Goal: Task Accomplishment & Management: Manage account settings

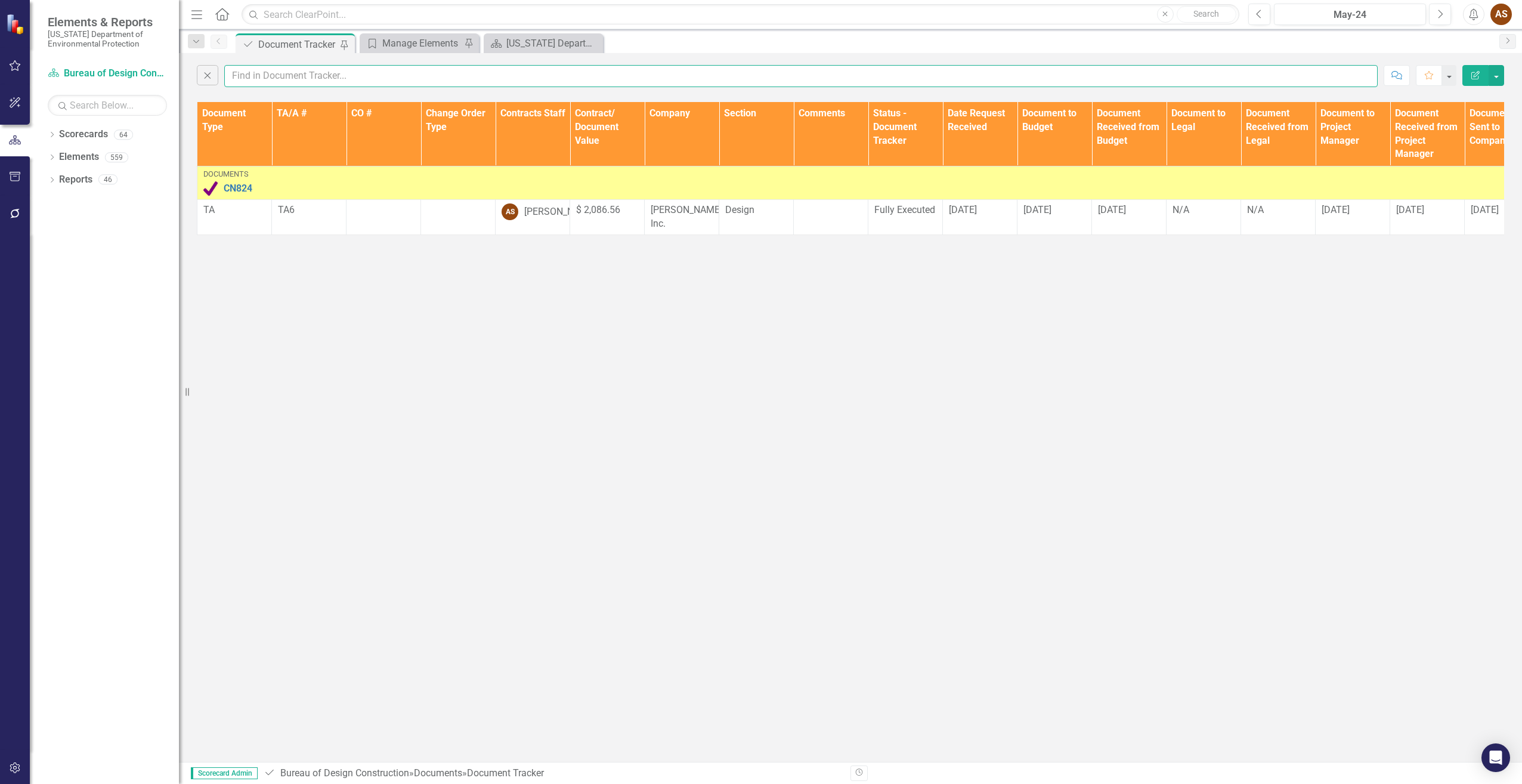
click at [258, 73] on input "text" at bounding box center [801, 76] width 1154 height 22
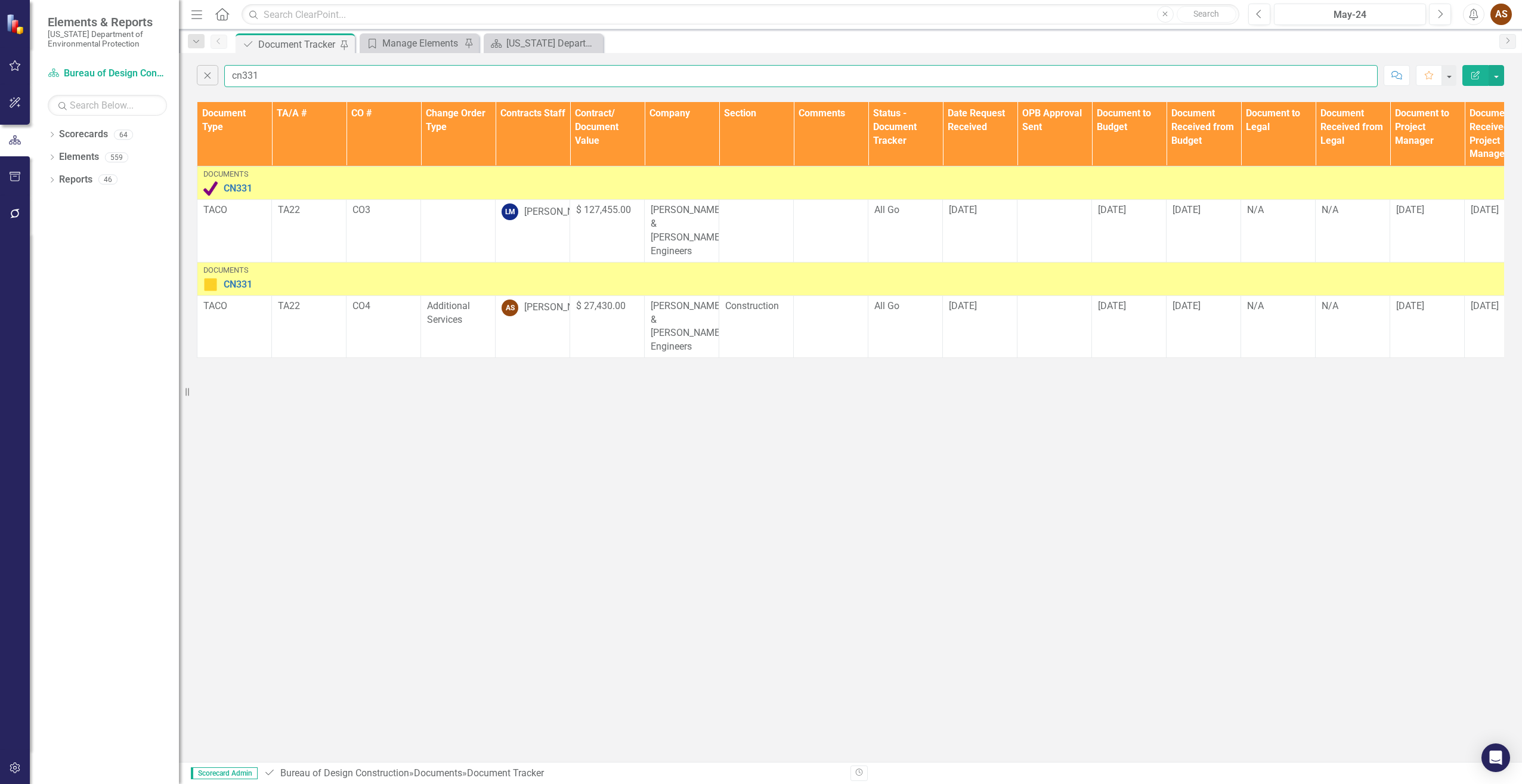
click at [290, 70] on input "cn331" at bounding box center [801, 76] width 1154 height 22
type input "cn330"
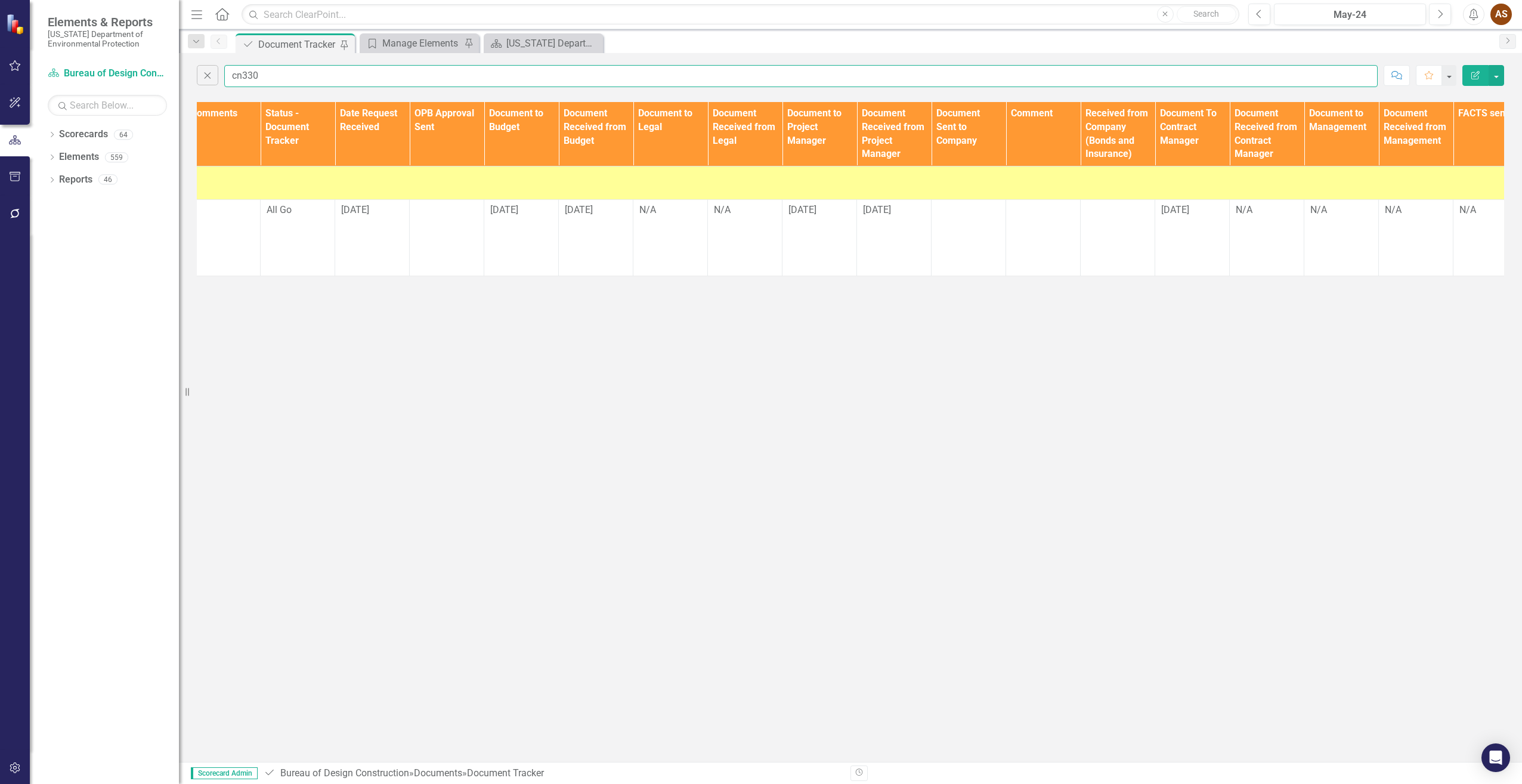
scroll to position [0, 609]
click at [945, 225] on td at bounding box center [967, 238] width 74 height 76
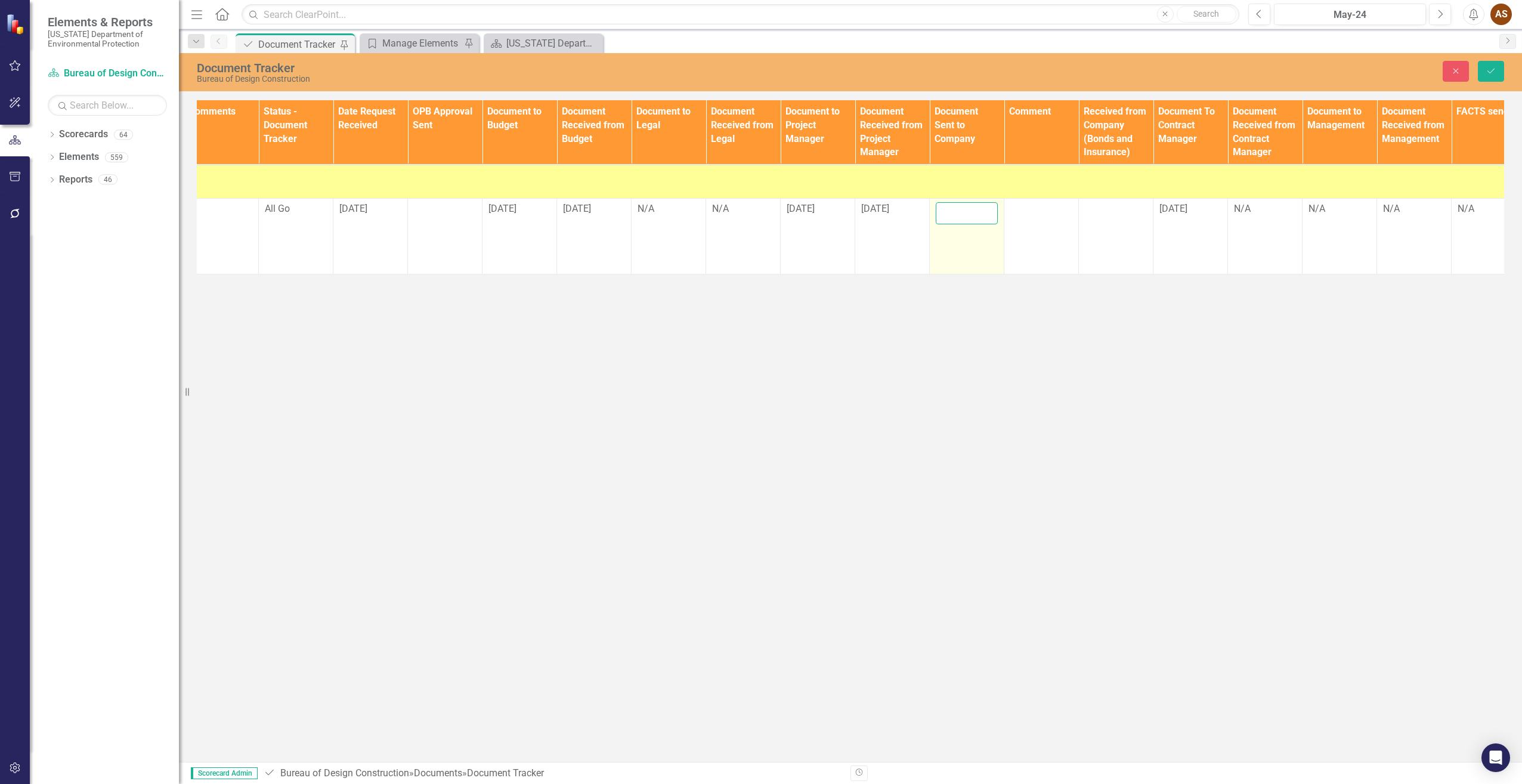
click at [950, 214] on input "text" at bounding box center [967, 213] width 62 height 22
type input "[DATE]"
click at [1251, 208] on div "N/A" at bounding box center [1265, 209] width 62 height 14
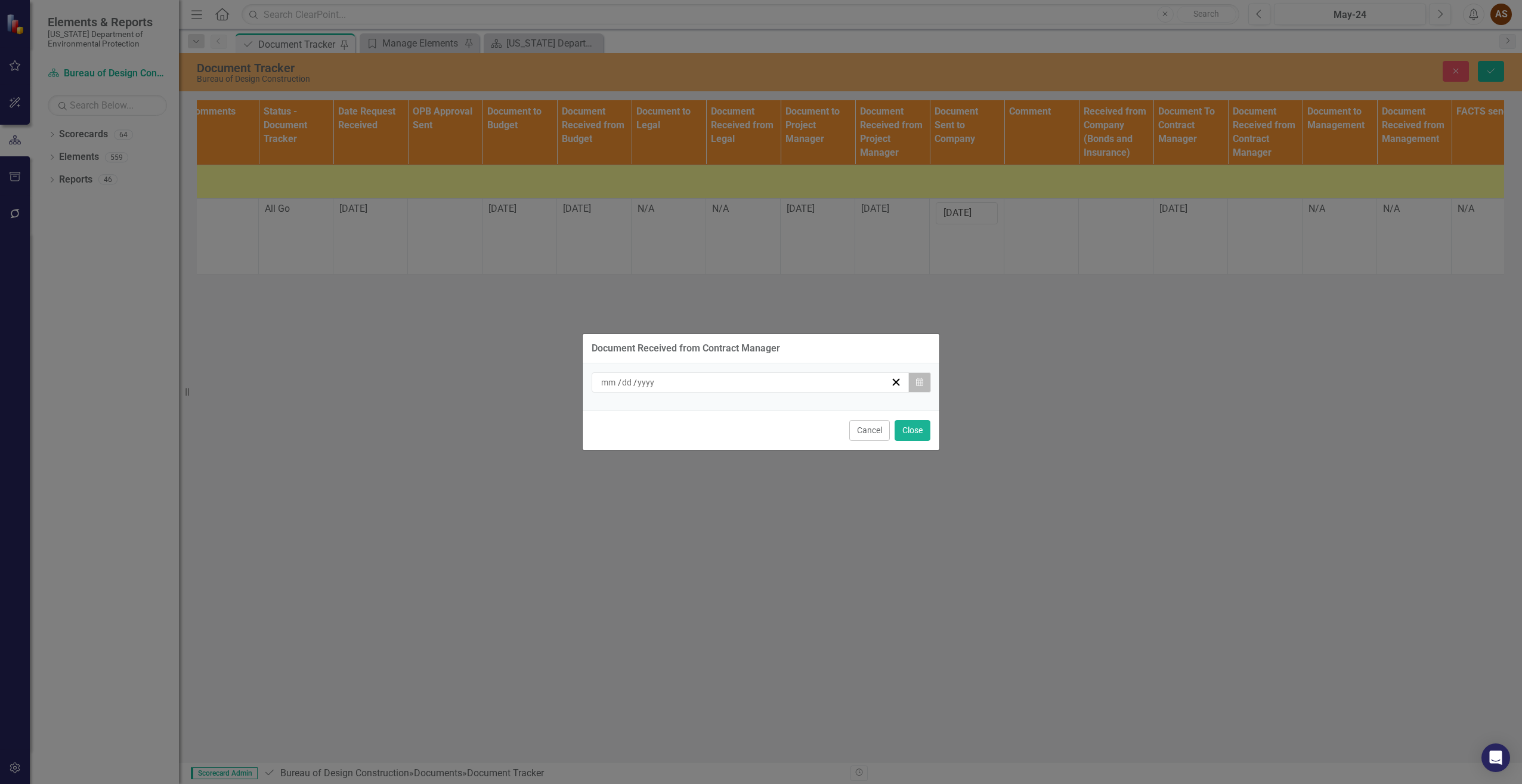
click at [919, 383] on icon "Calendar" at bounding box center [919, 383] width 7 height 8
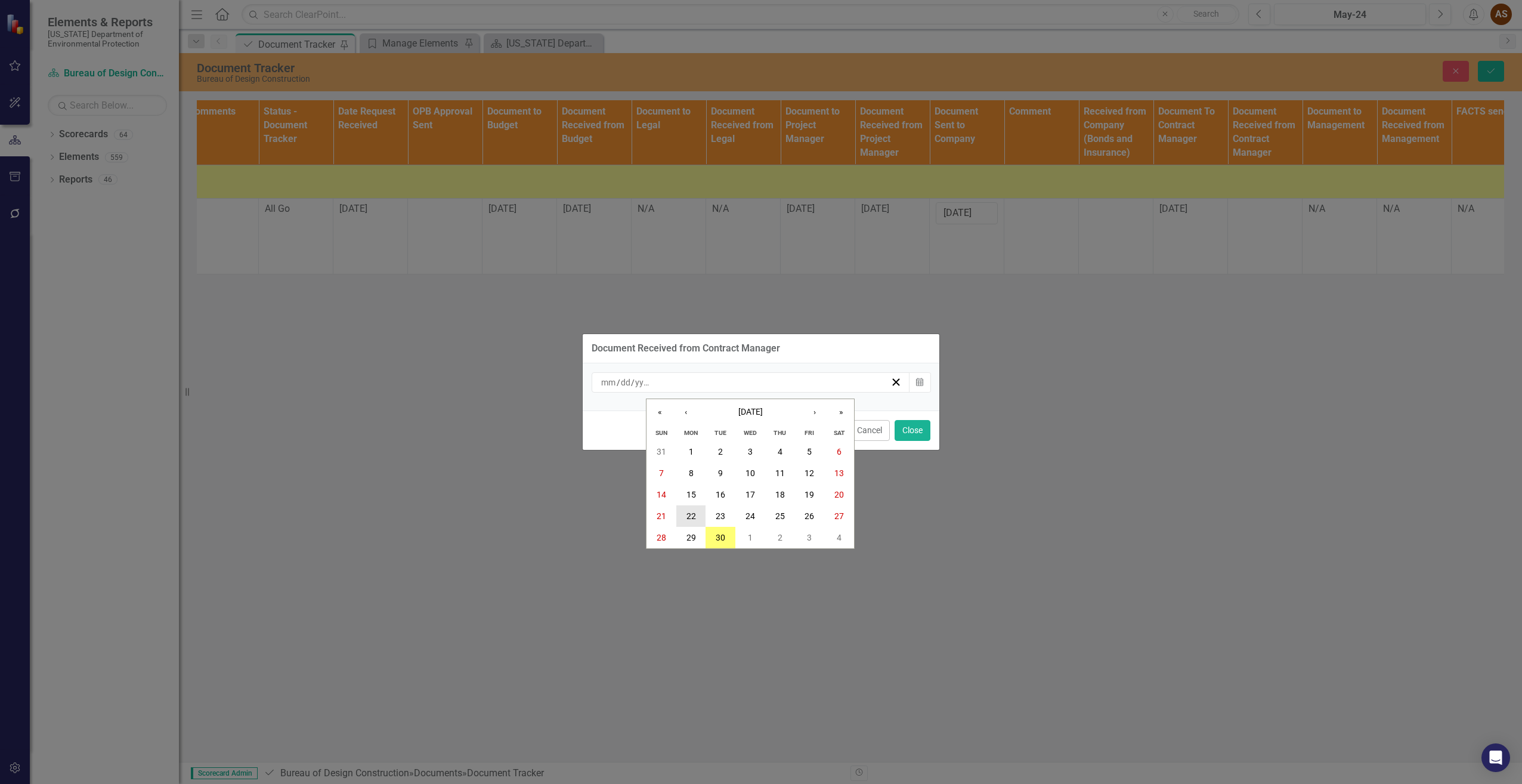
click at [682, 508] on button "22" at bounding box center [691, 516] width 30 height 22
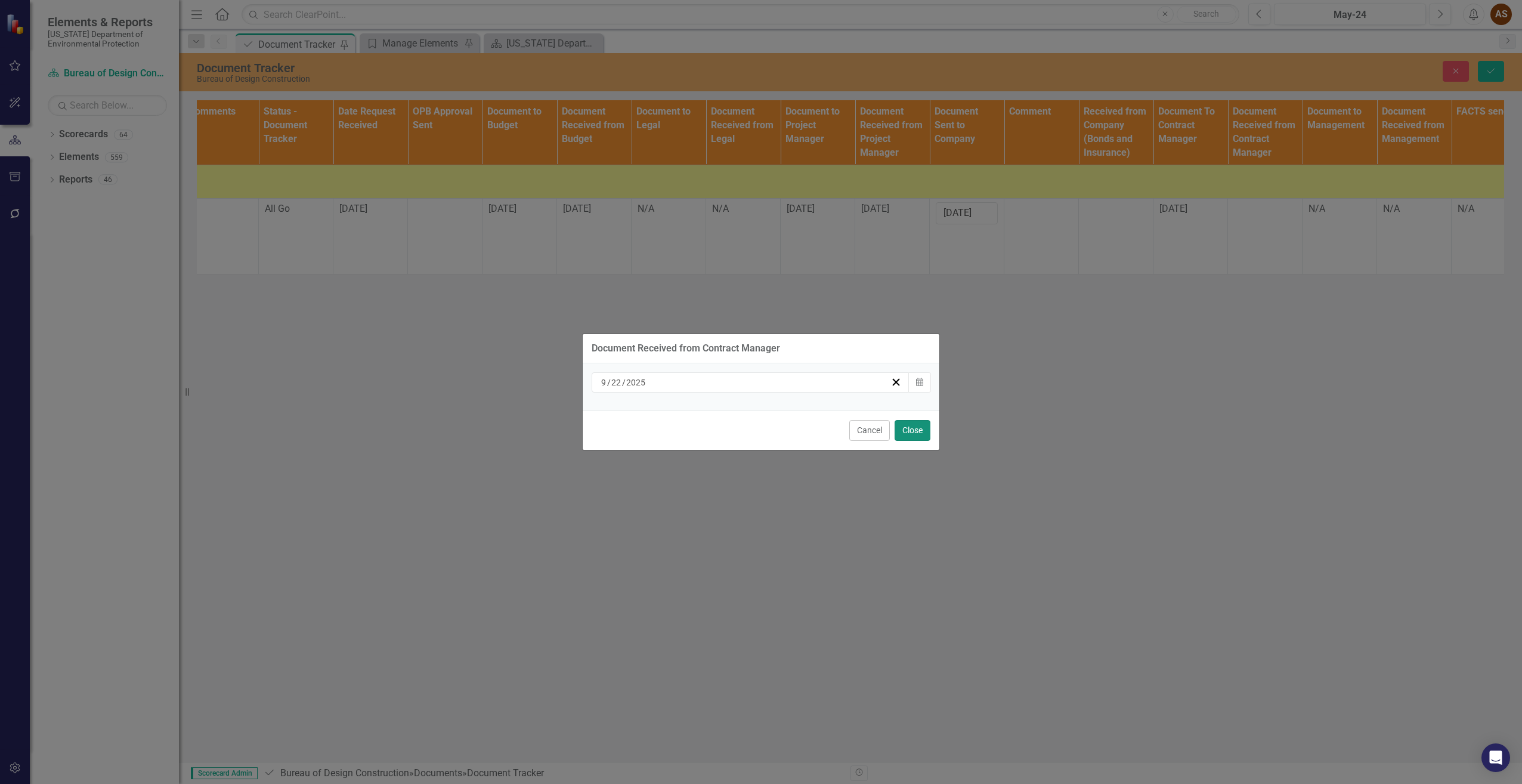
click at [920, 433] on button "Close" at bounding box center [913, 430] width 36 height 21
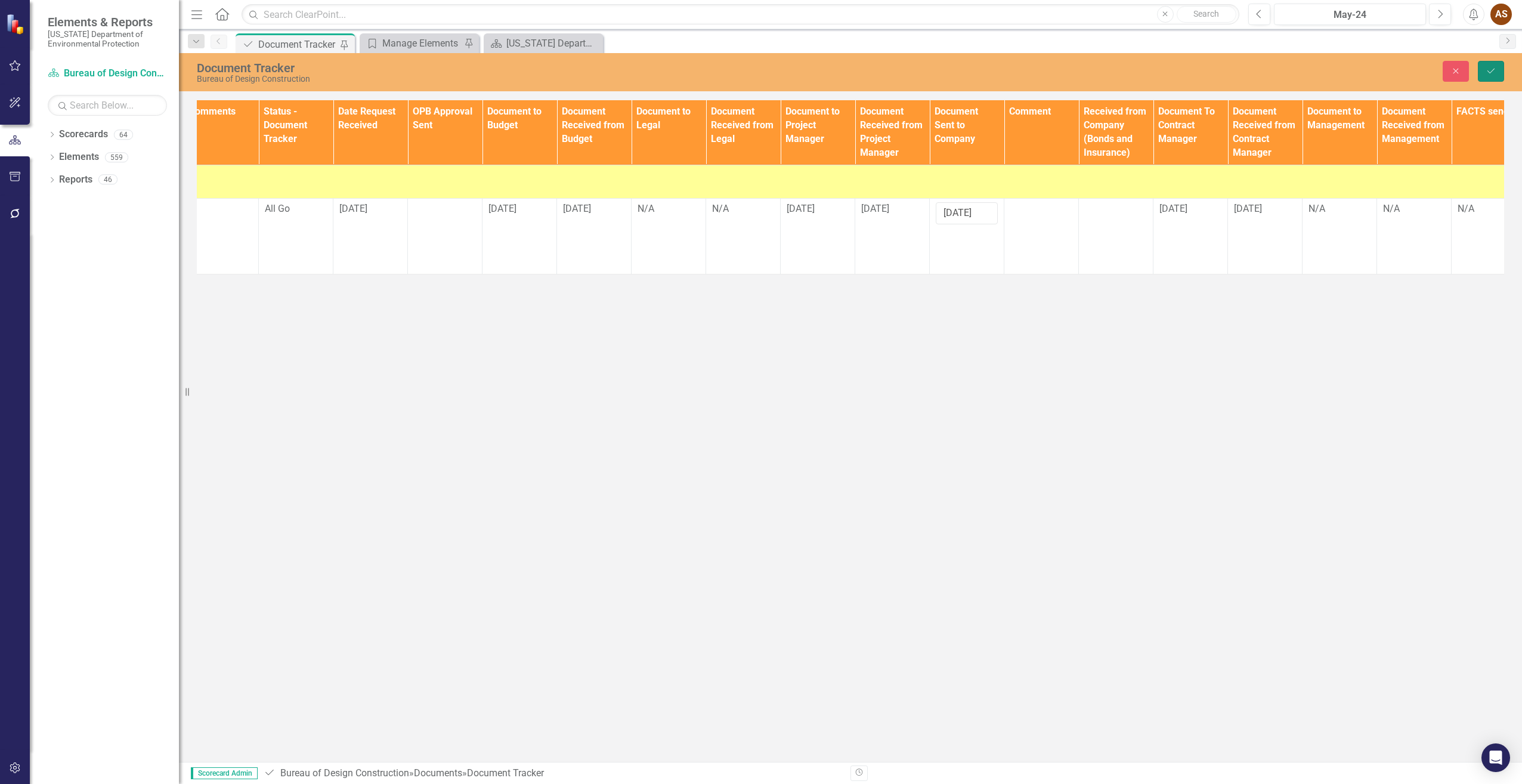
click at [1497, 70] on button "Save" at bounding box center [1491, 71] width 26 height 21
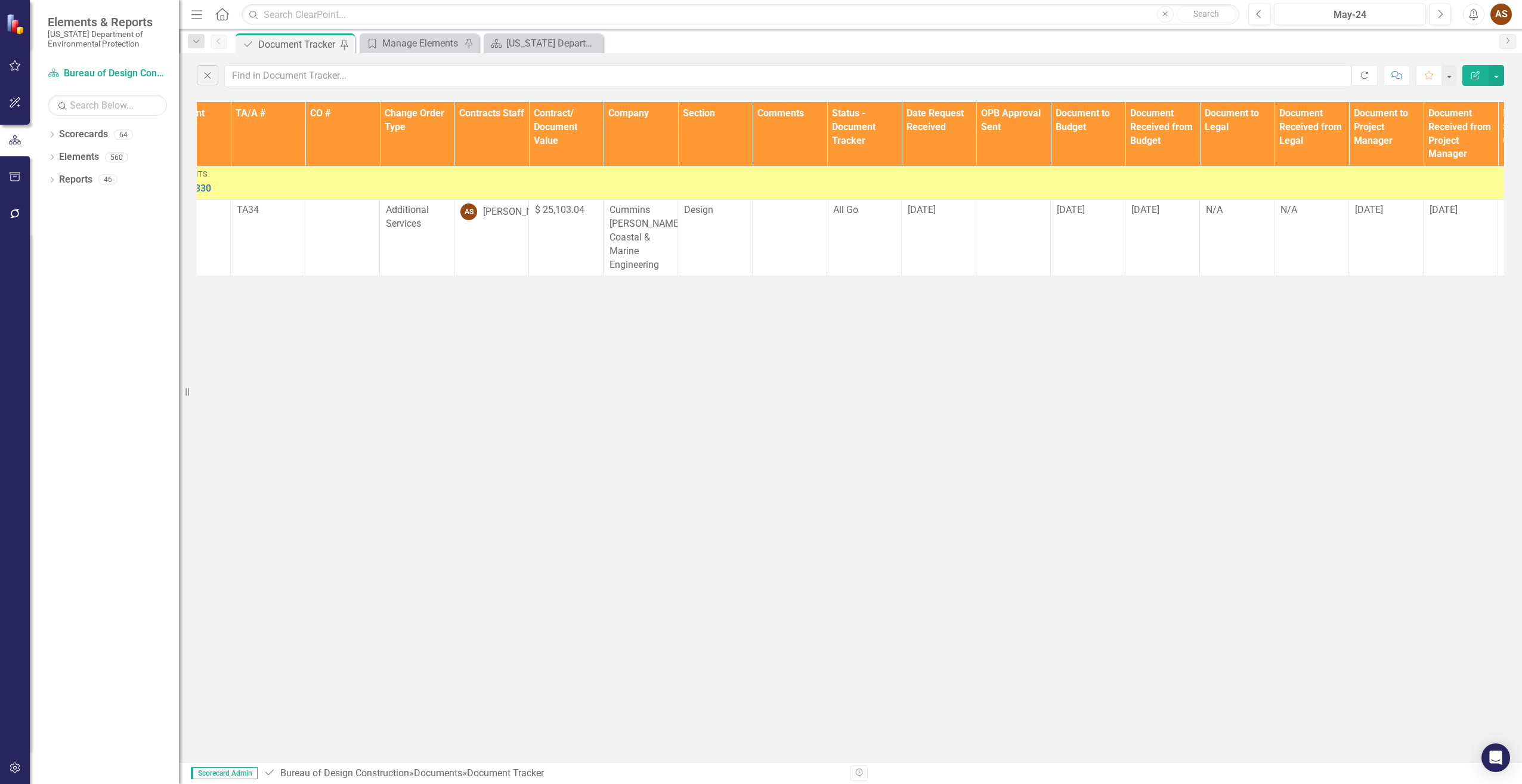
scroll to position [0, 0]
